Goal: Task Accomplishment & Management: Manage account settings

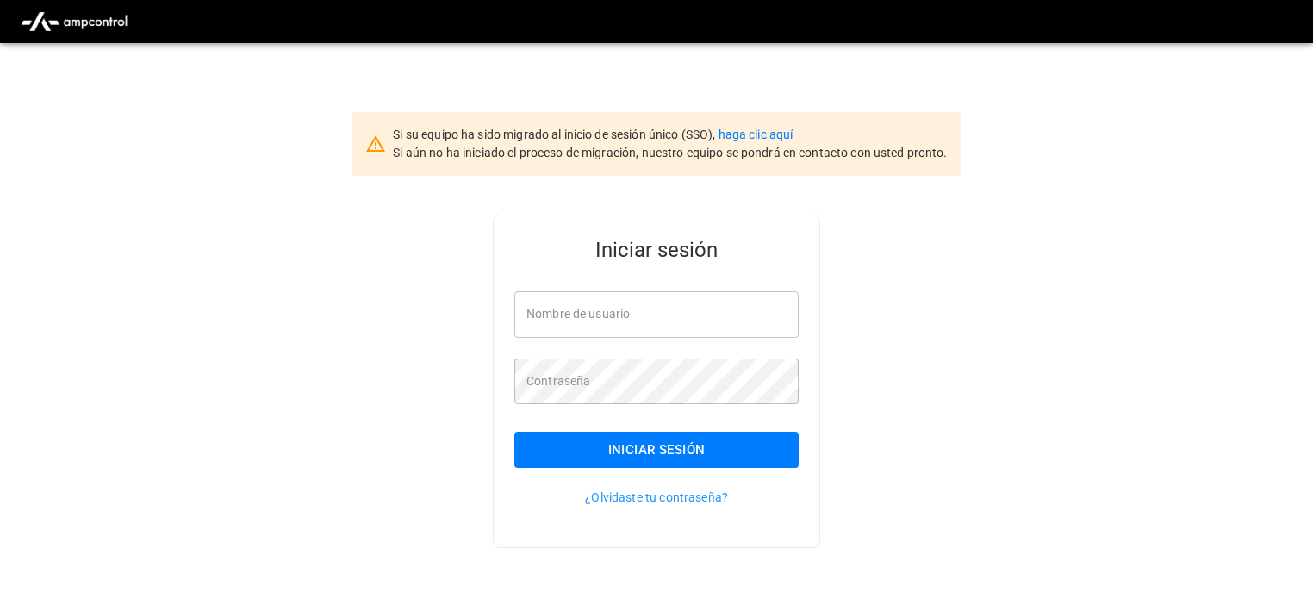
type input "**********"
click at [697, 448] on button "Iniciar sesión" at bounding box center [656, 450] width 284 height 36
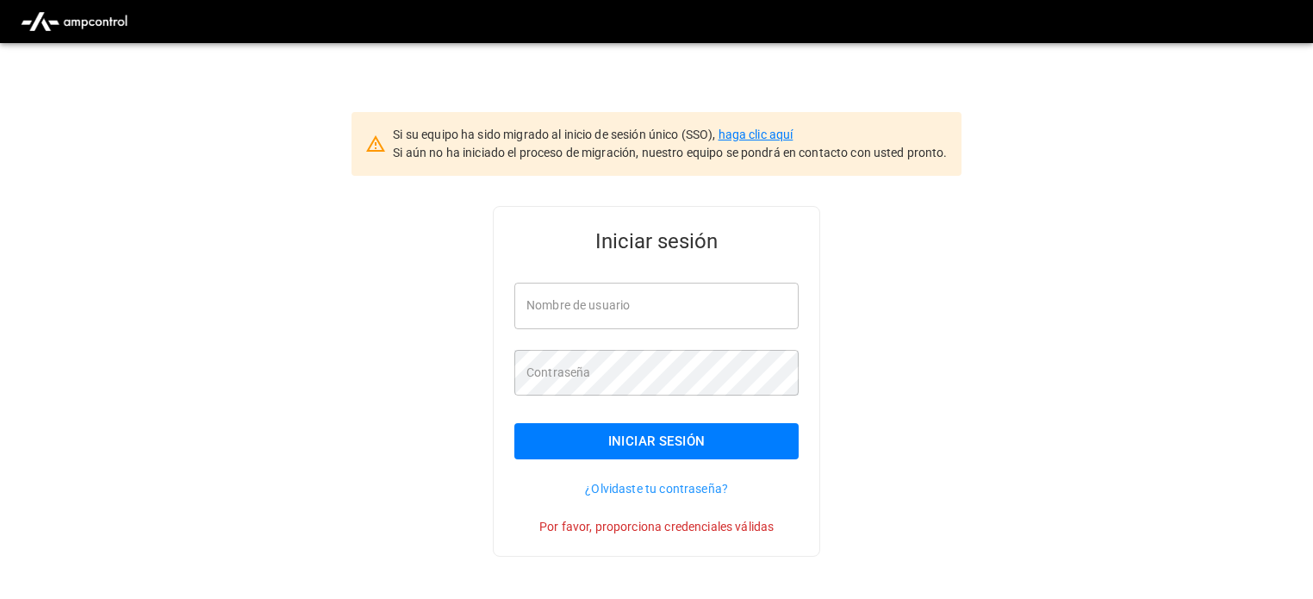
click at [780, 140] on link "haga clic aquí" at bounding box center [755, 134] width 75 height 14
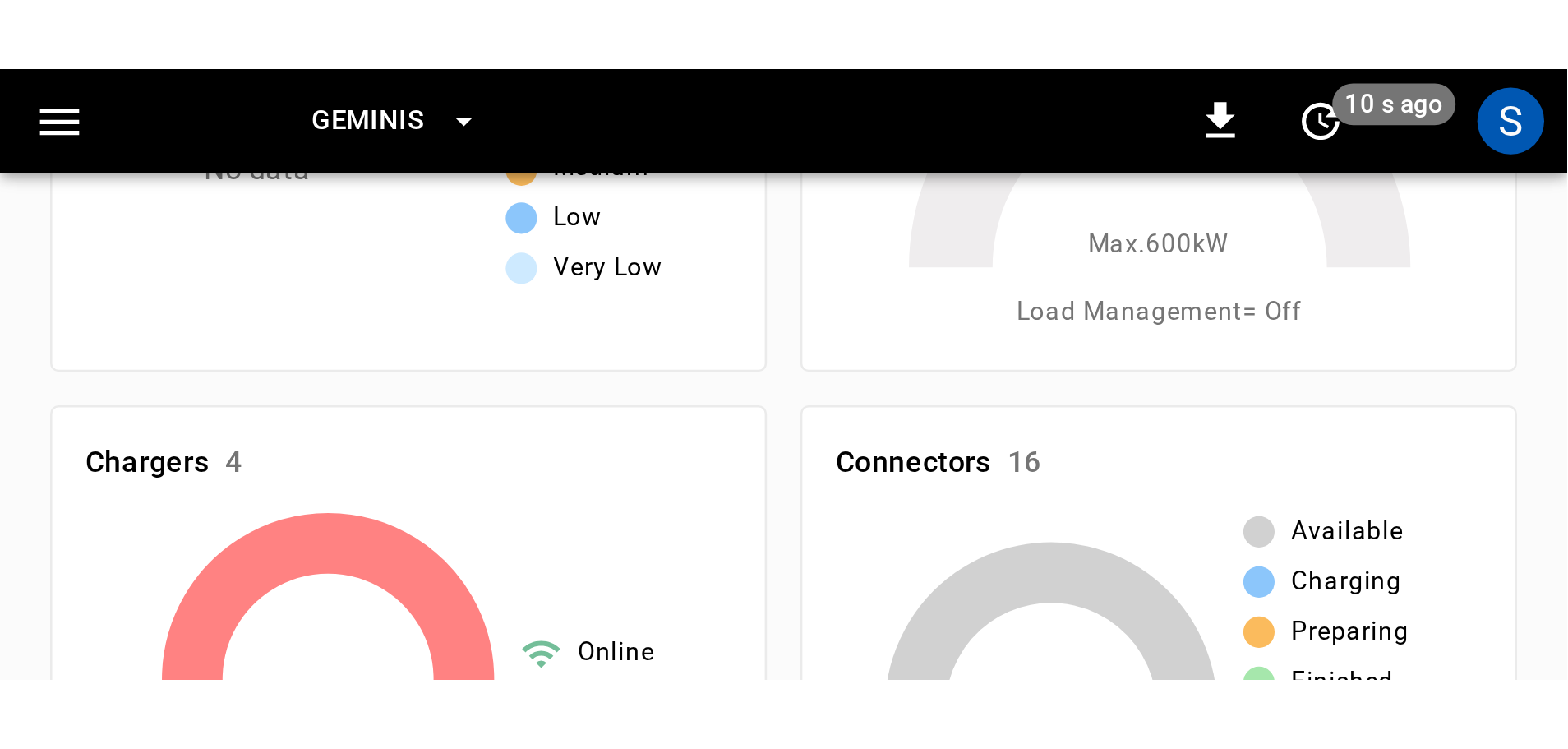
scroll to position [137, 0]
